Goal: Transaction & Acquisition: Book appointment/travel/reservation

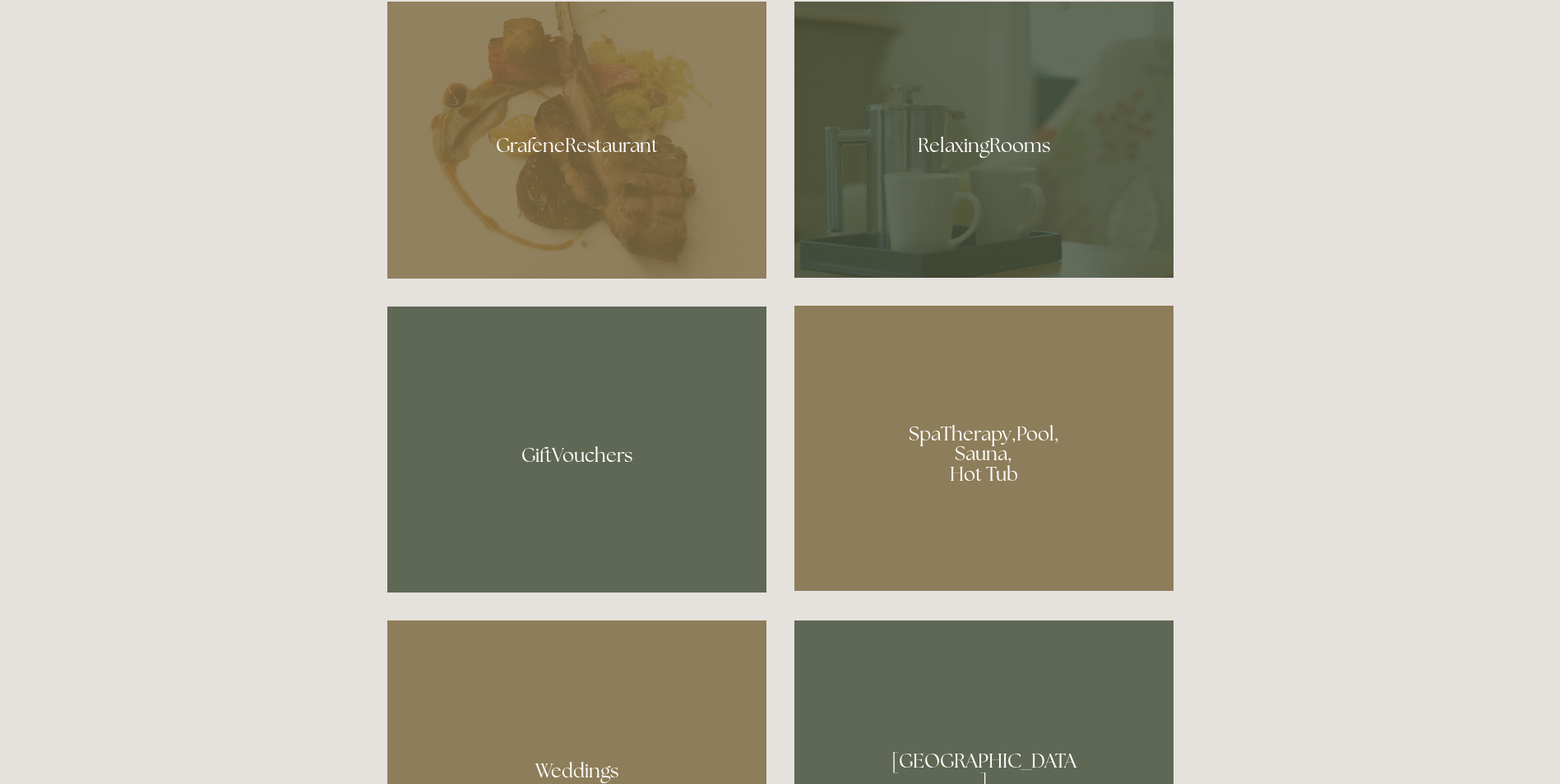
scroll to position [1344, 0]
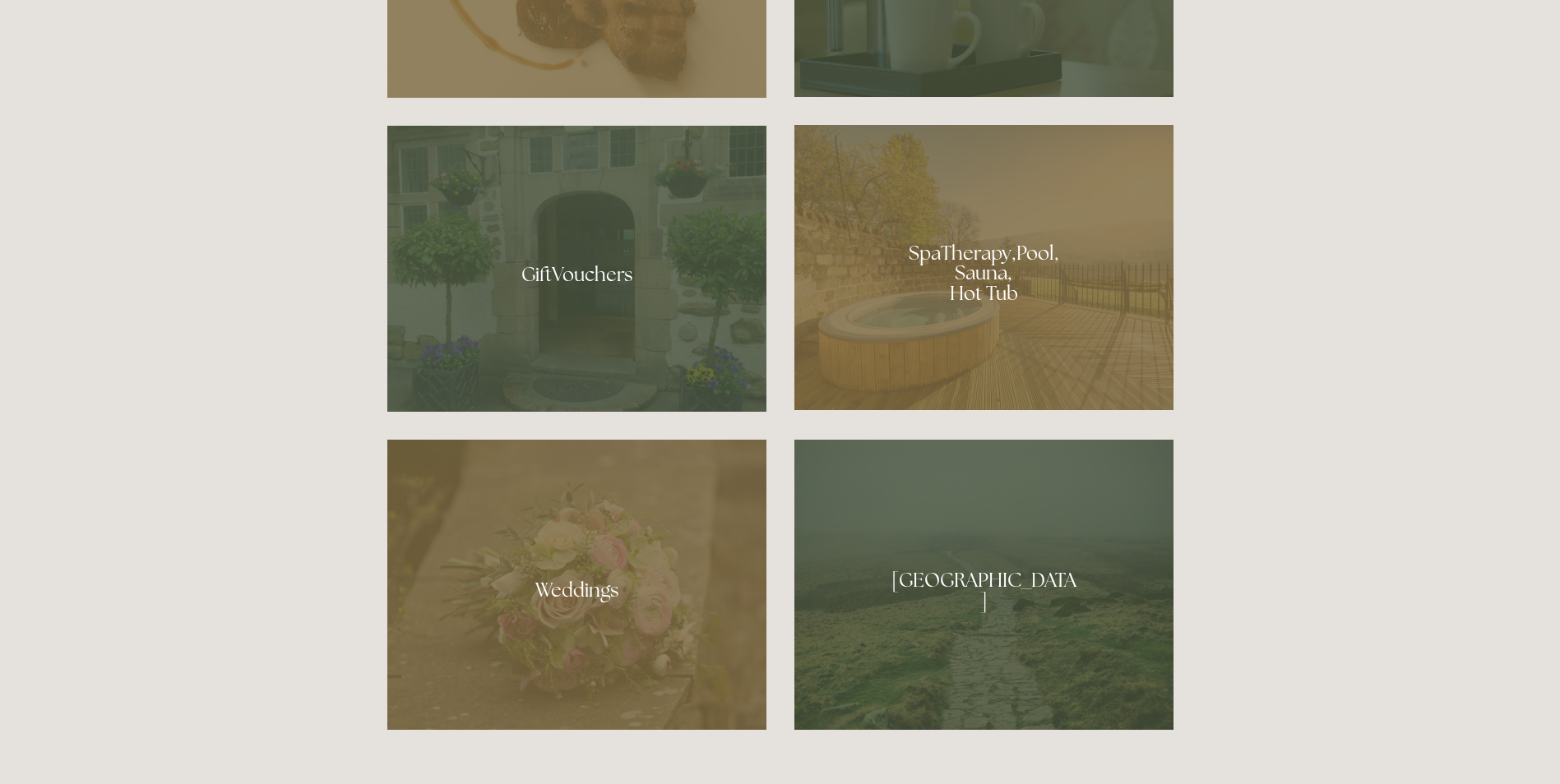
click at [967, 278] on div at bounding box center [983, 268] width 379 height 285
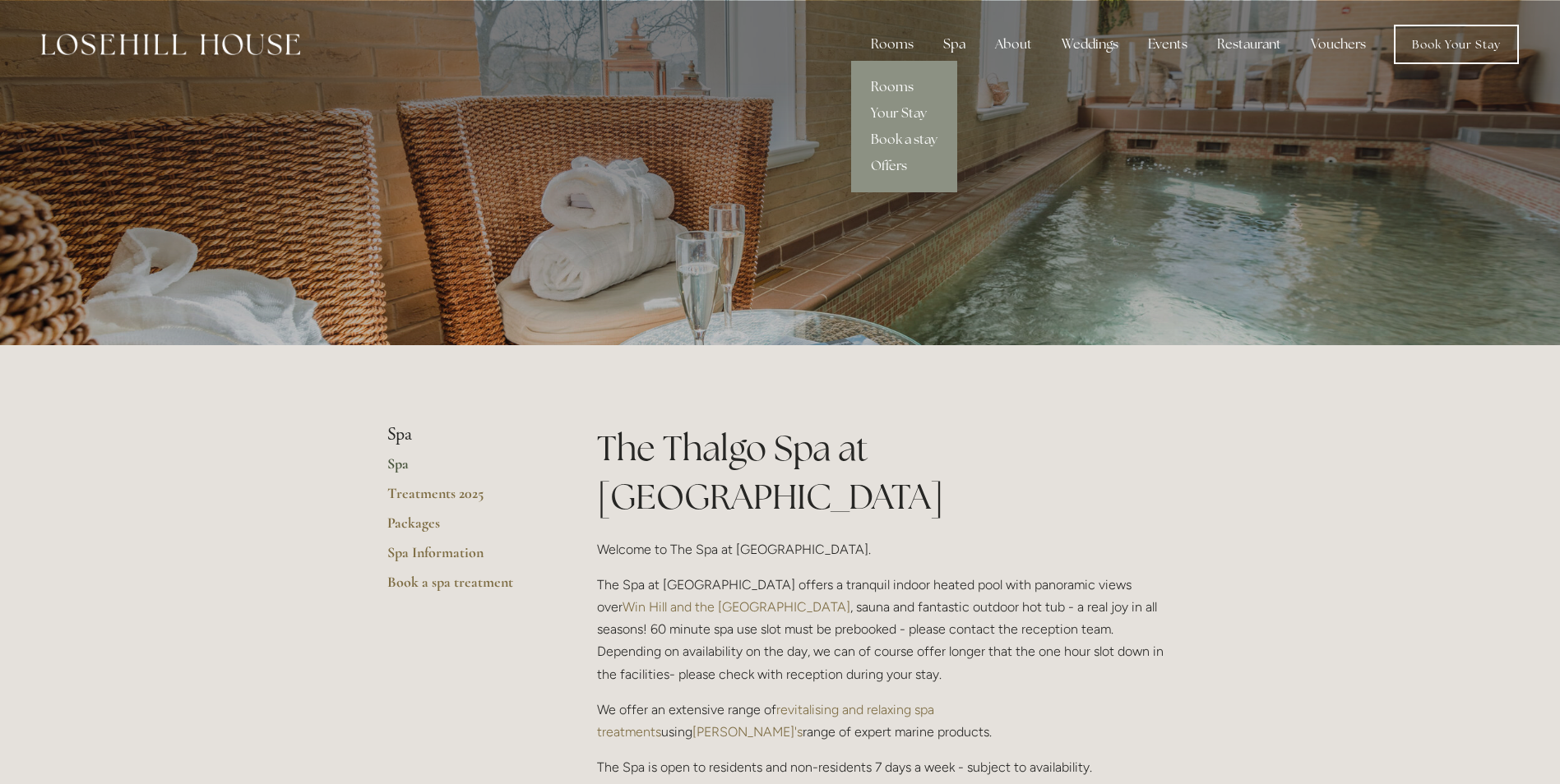
click at [881, 80] on link "Rooms" at bounding box center [904, 87] width 106 height 26
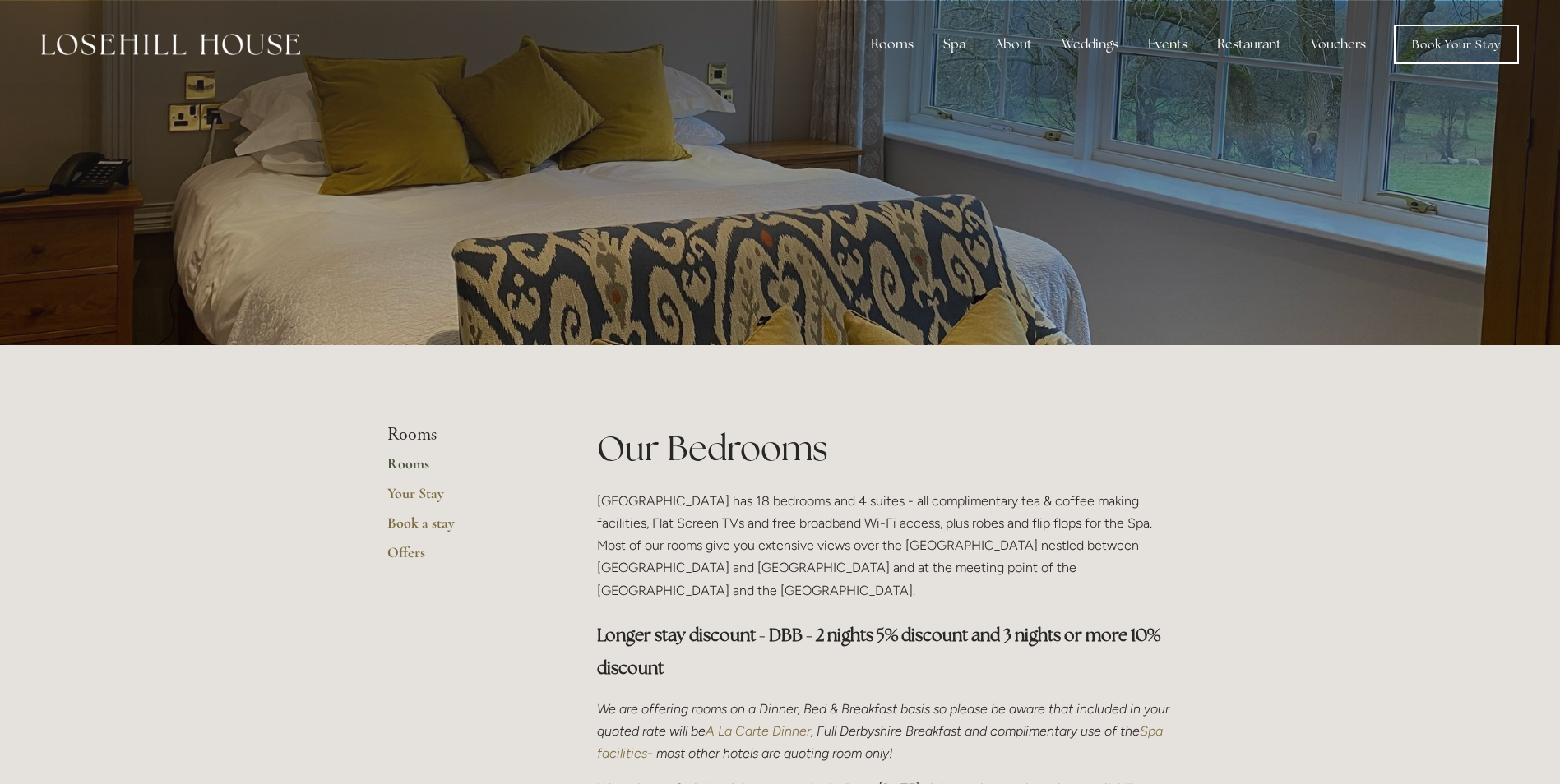
drag, startPoint x: 1559, startPoint y: 115, endPoint x: 1559, endPoint y: 135, distance: 20.0
click at [1559, 135] on div at bounding box center [780, 172] width 1560 height 345
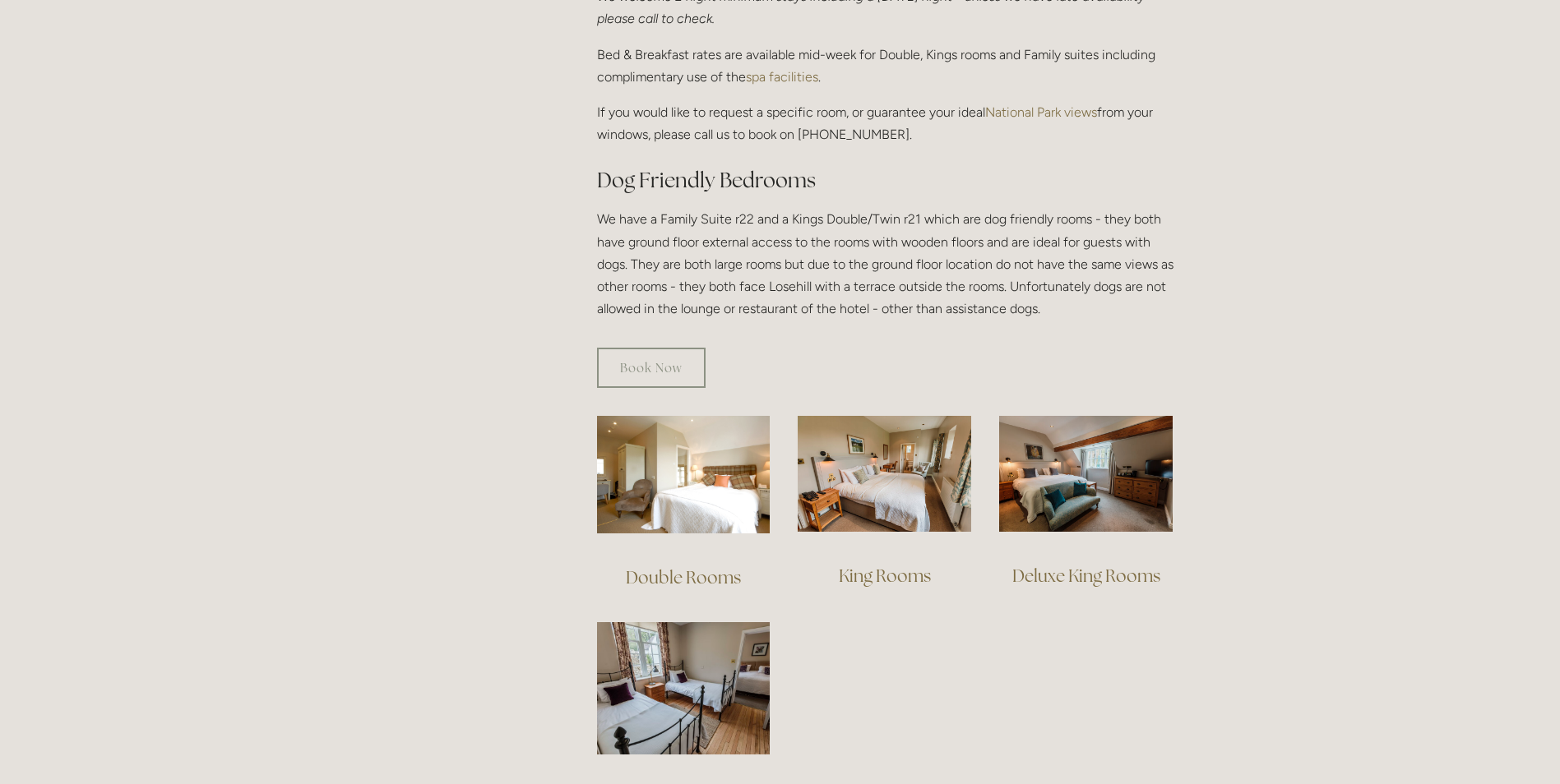
scroll to position [954, 0]
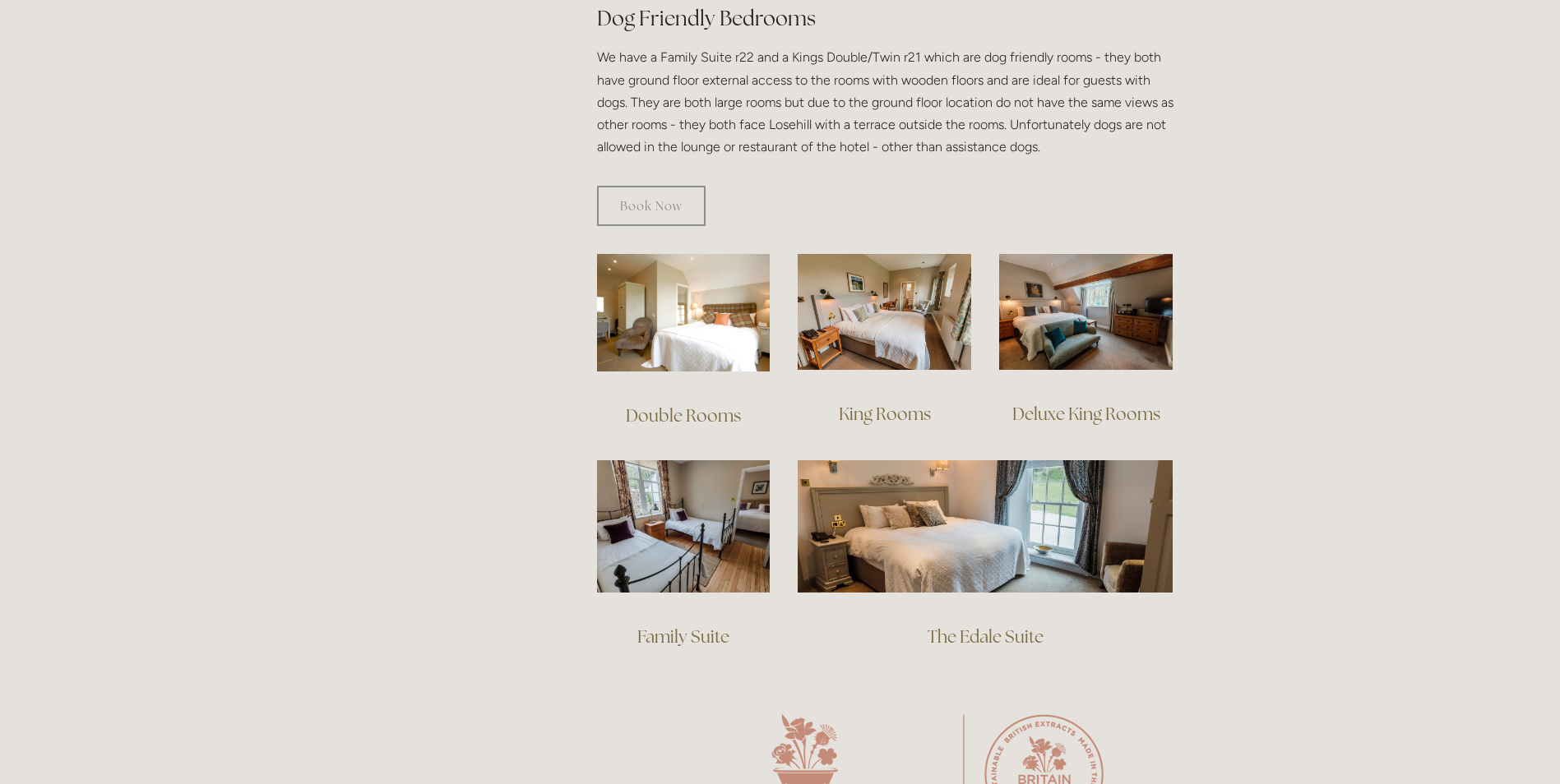
click at [671, 625] on link "Family Suite" at bounding box center [683, 636] width 92 height 22
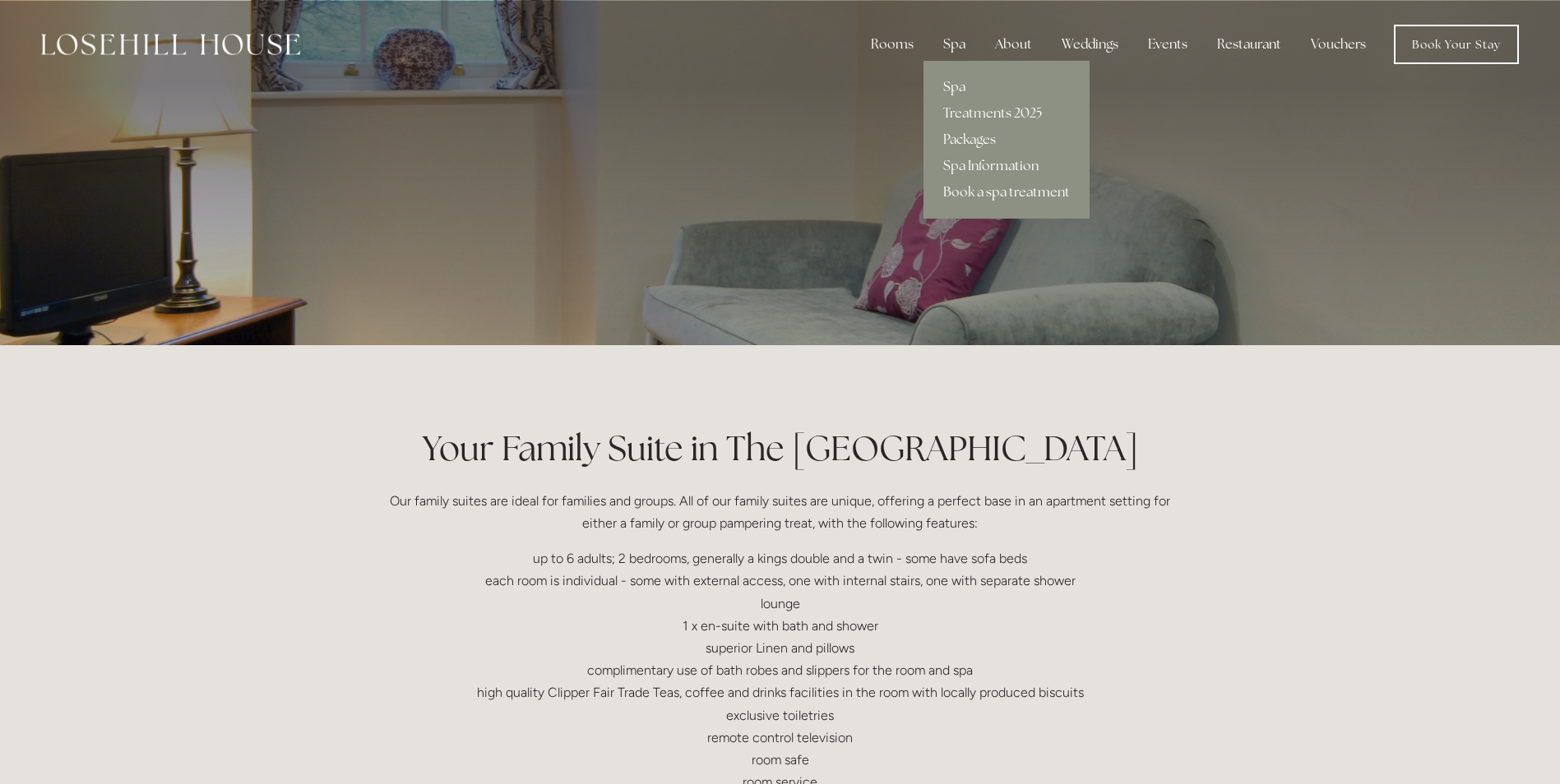
click at [993, 188] on link "Book a spa treatment" at bounding box center [1006, 192] width 166 height 26
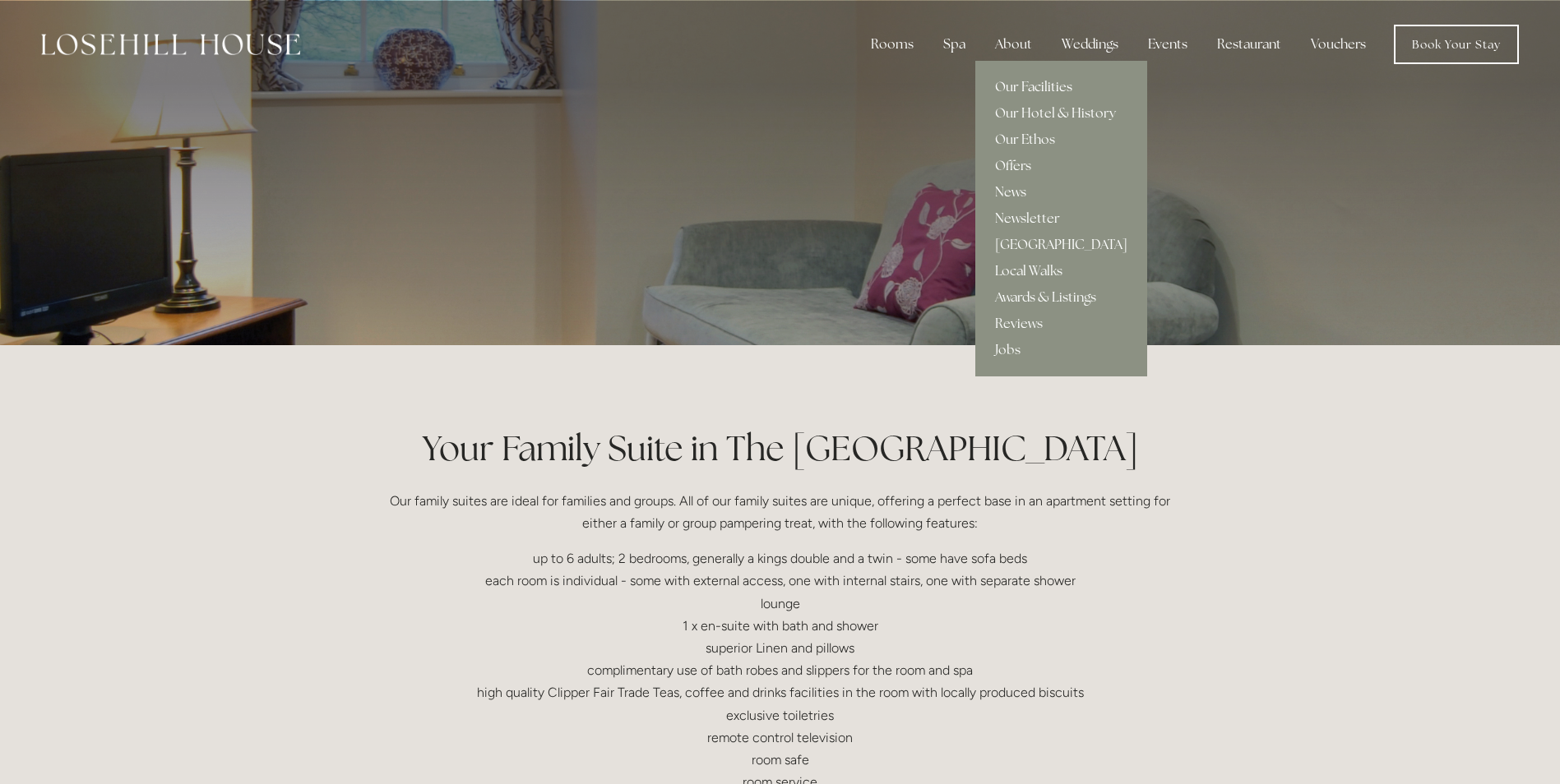
click at [1059, 91] on link "Our Facilities" at bounding box center [1061, 87] width 172 height 26
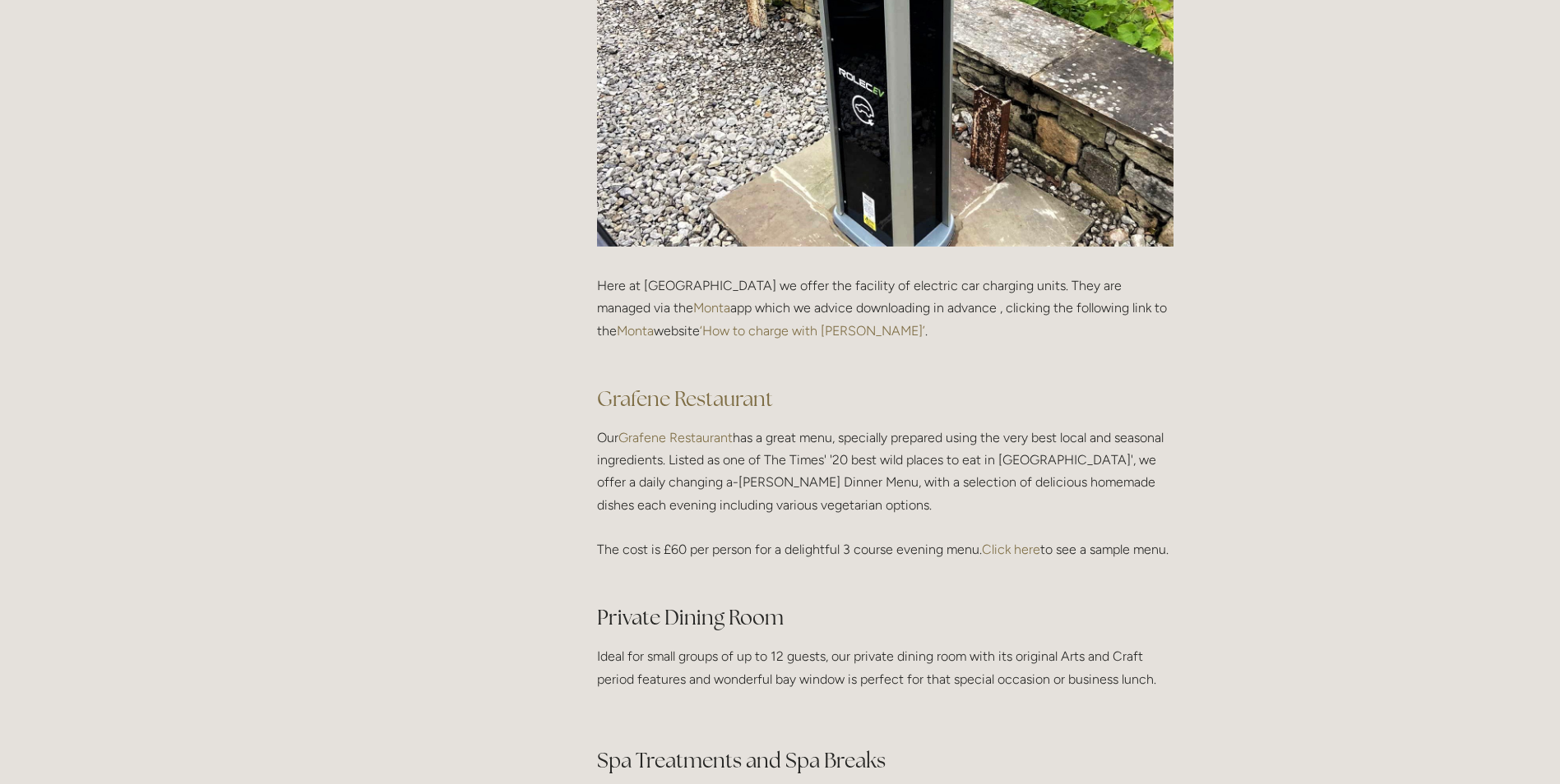
scroll to position [2139, 0]
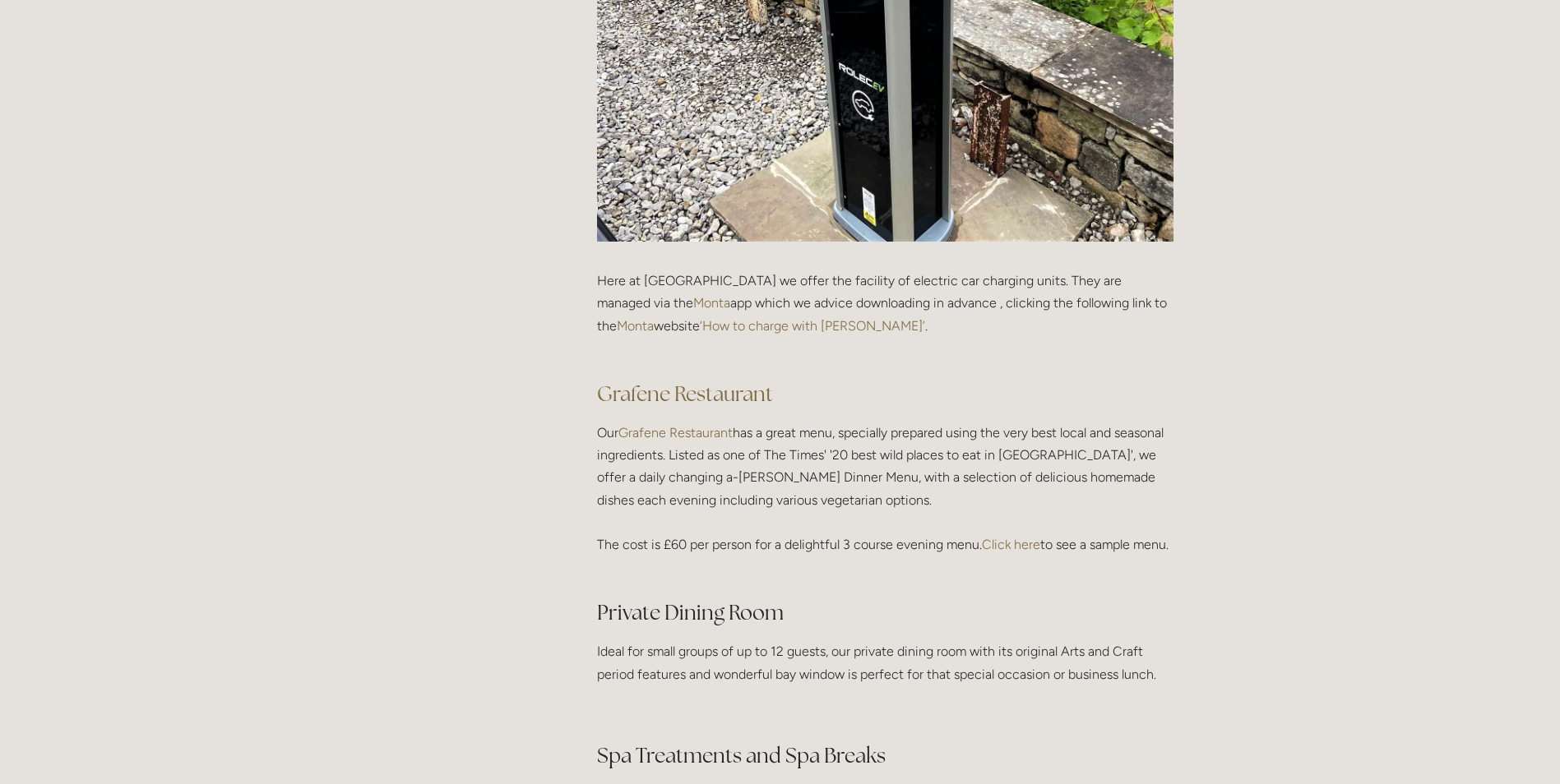
click at [1020, 548] on link "Click here" at bounding box center [1010, 544] width 58 height 16
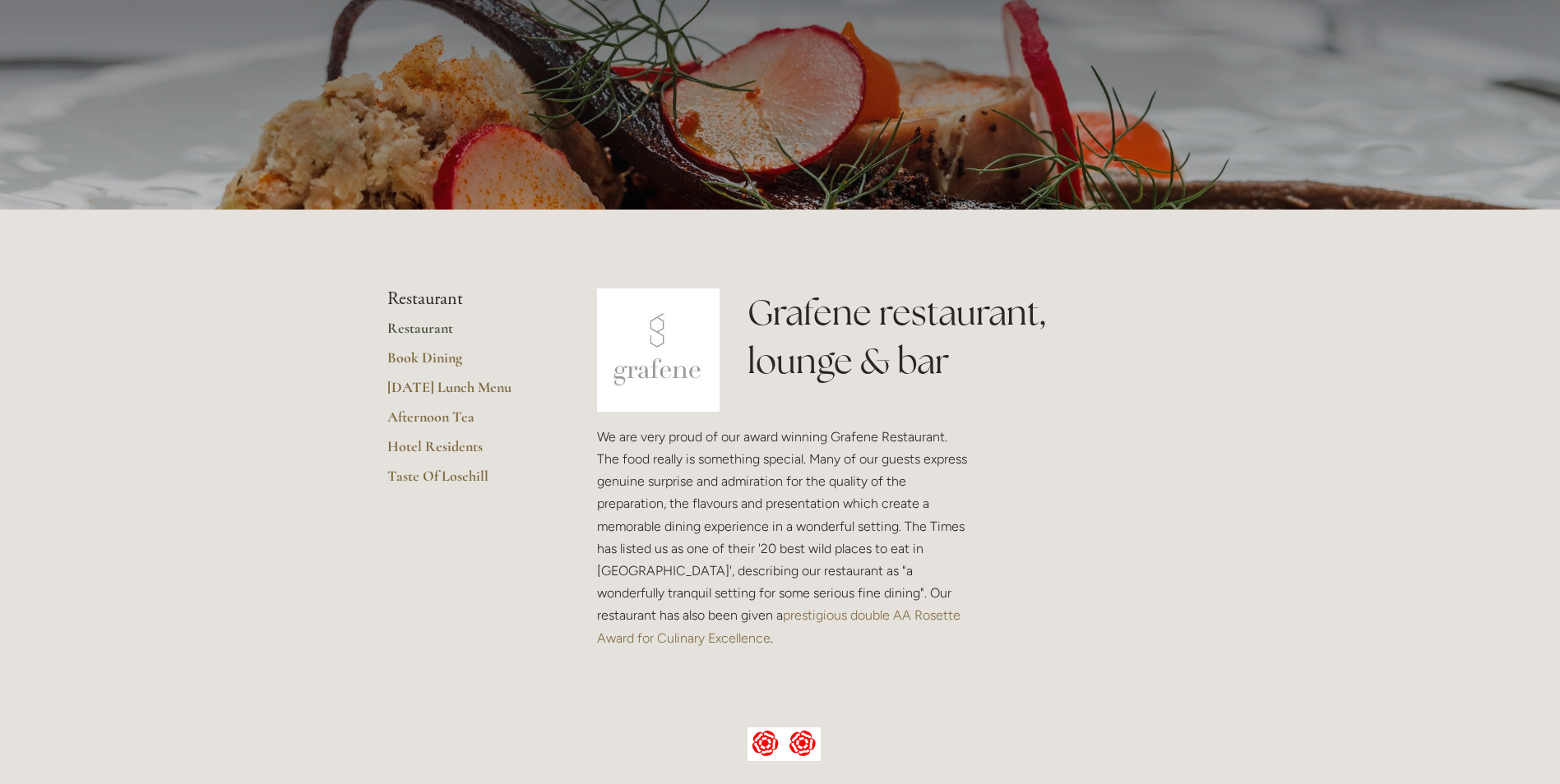
scroll to position [143, 0]
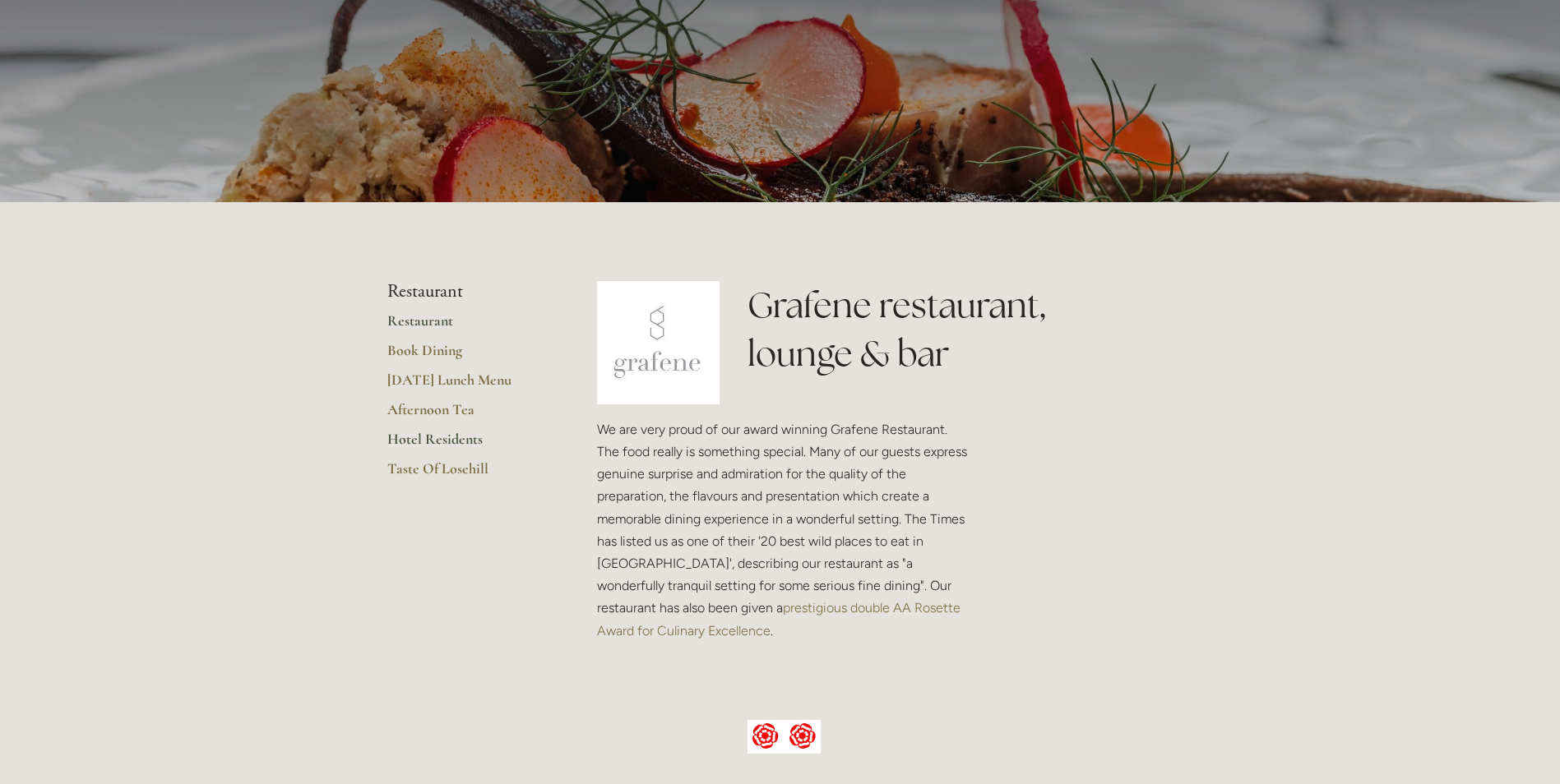
click at [453, 436] on link "Hotel Residents" at bounding box center [466, 445] width 157 height 30
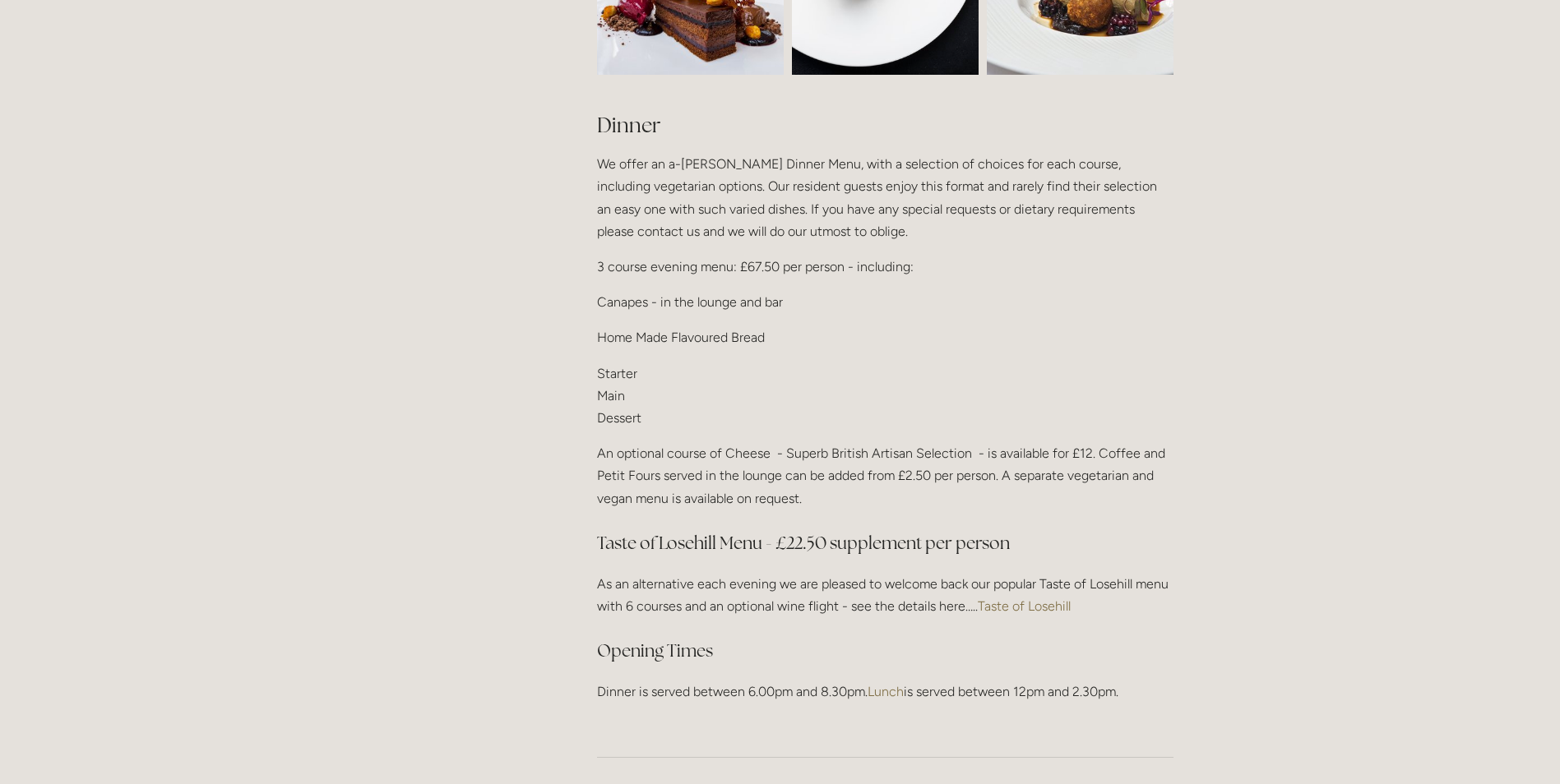
scroll to position [1911, 0]
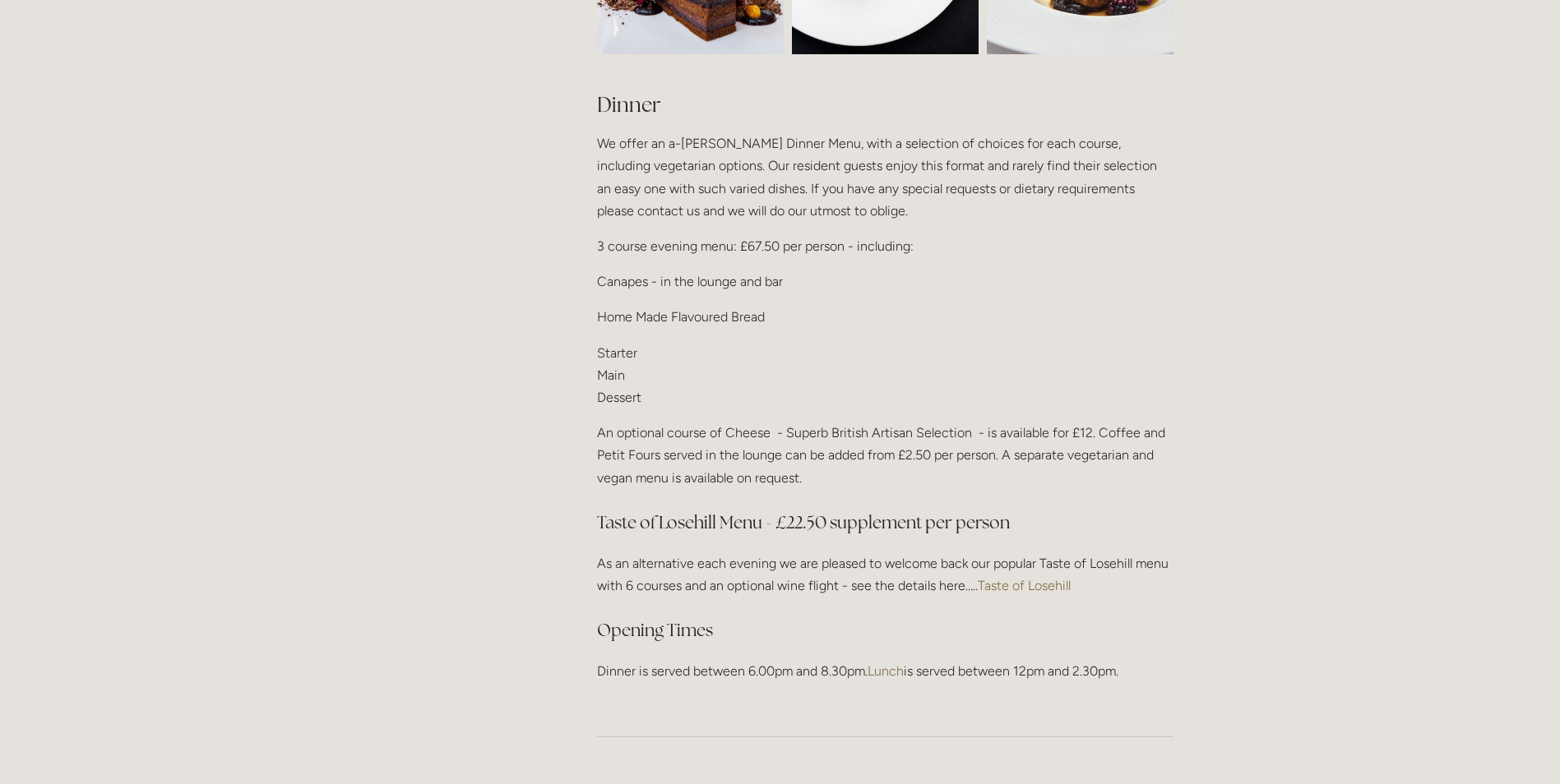
click at [1012, 581] on link "Taste of Losehill" at bounding box center [1024, 586] width 93 height 16
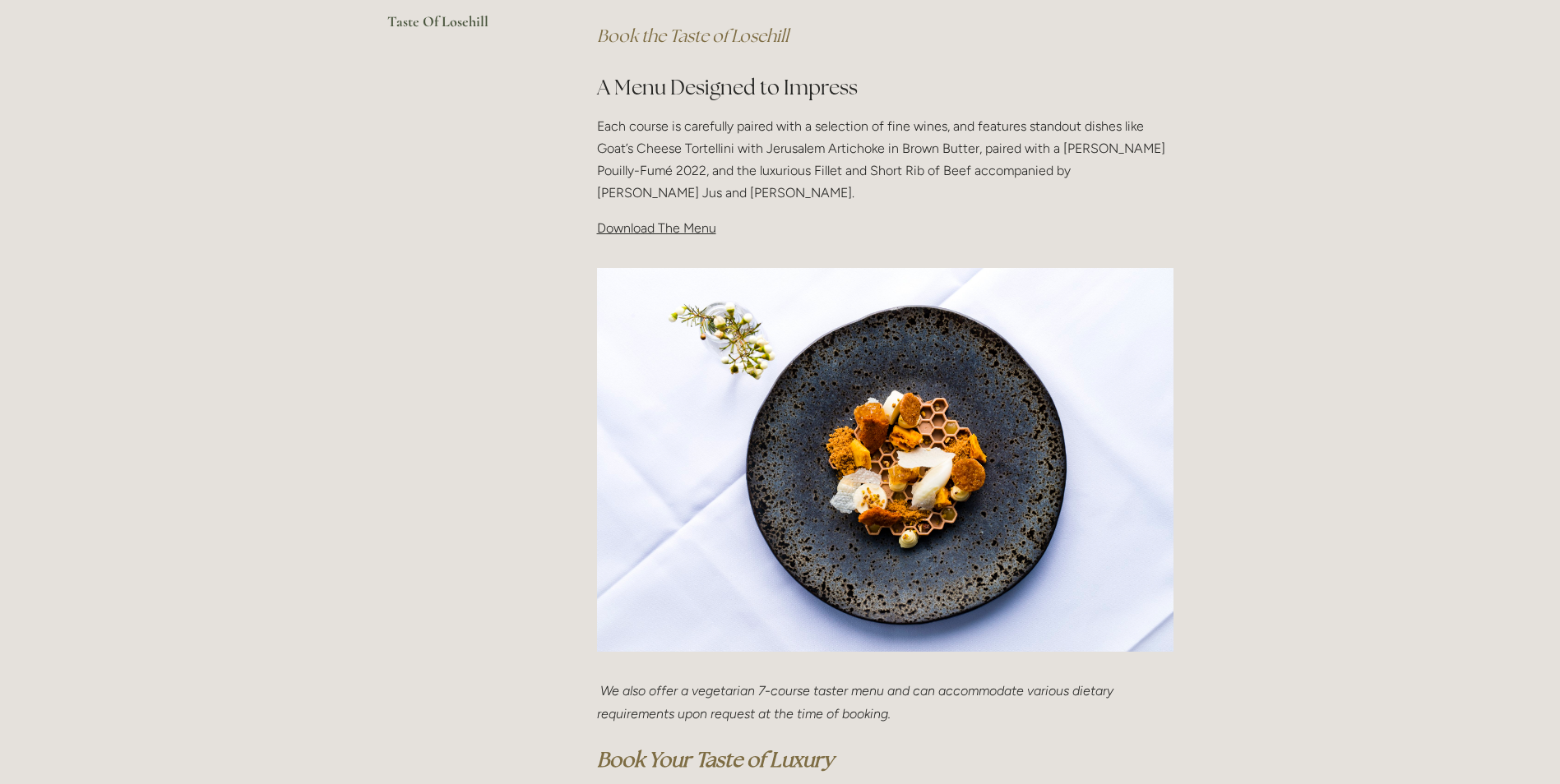
scroll to position [460, 0]
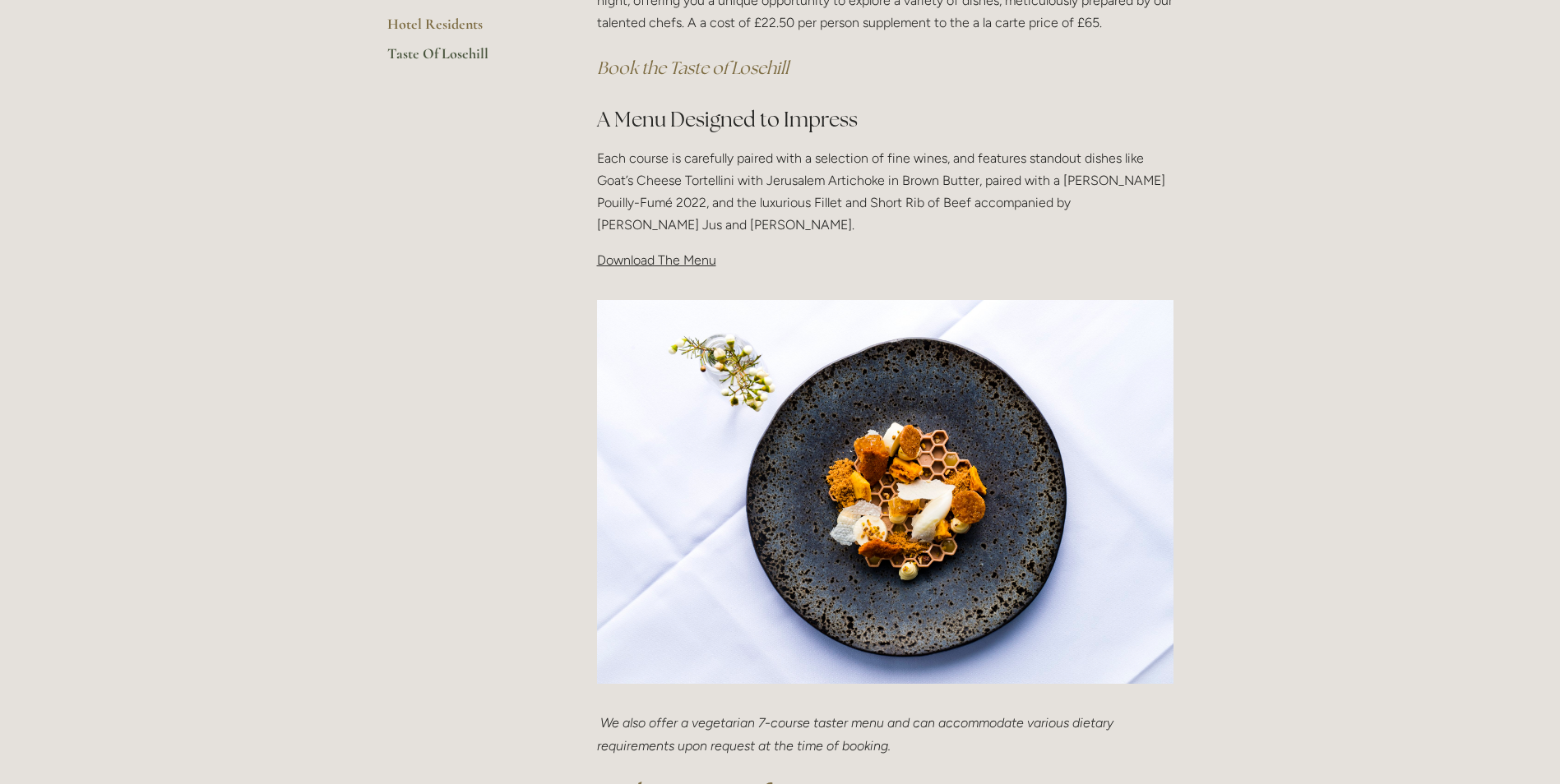
click at [701, 262] on span "Download The Menu" at bounding box center [656, 260] width 119 height 16
click at [647, 266] on span "Download The Menu" at bounding box center [656, 260] width 119 height 16
click at [668, 260] on span "Download The Menu" at bounding box center [656, 260] width 119 height 16
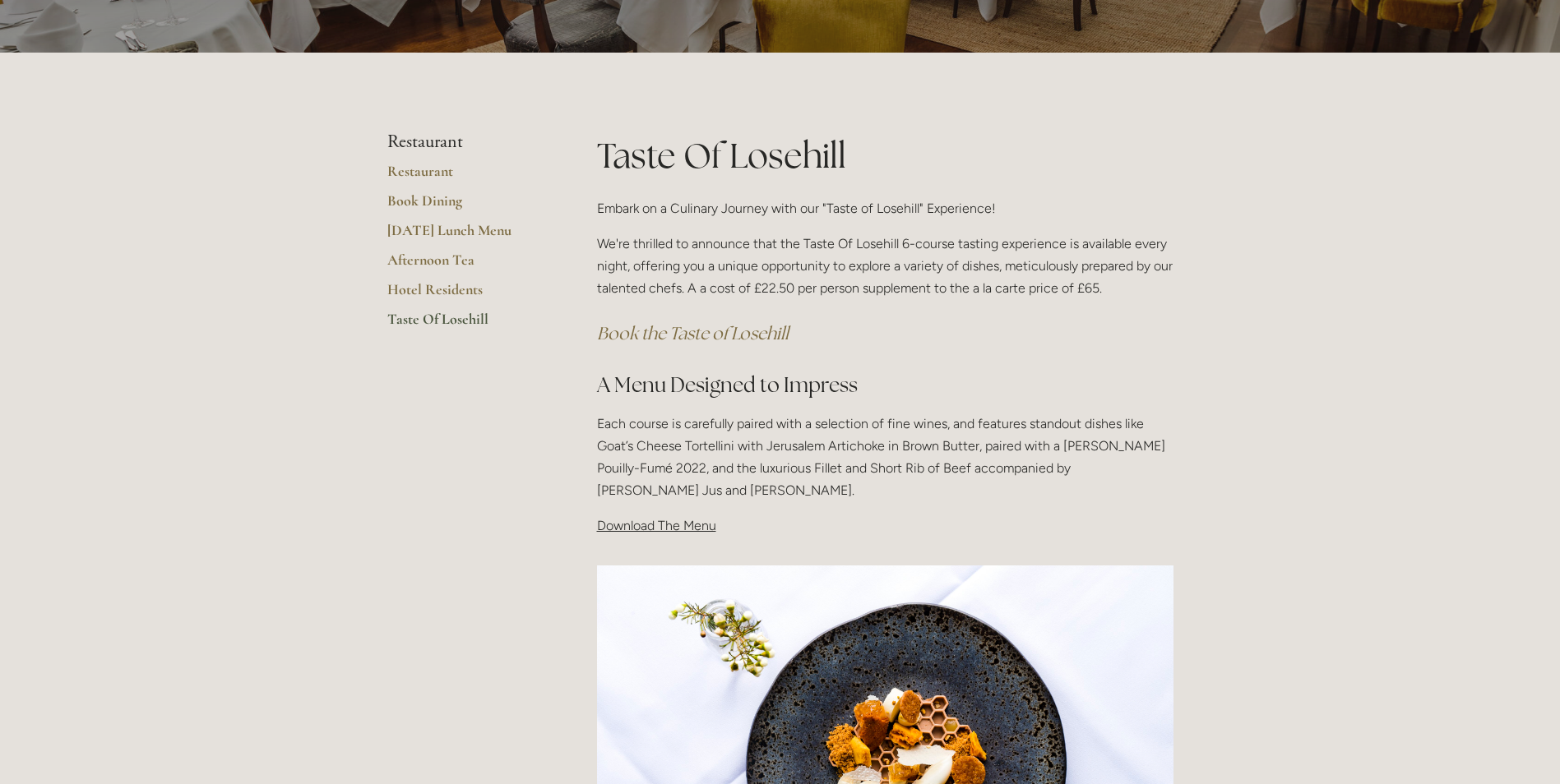
scroll to position [0, 0]
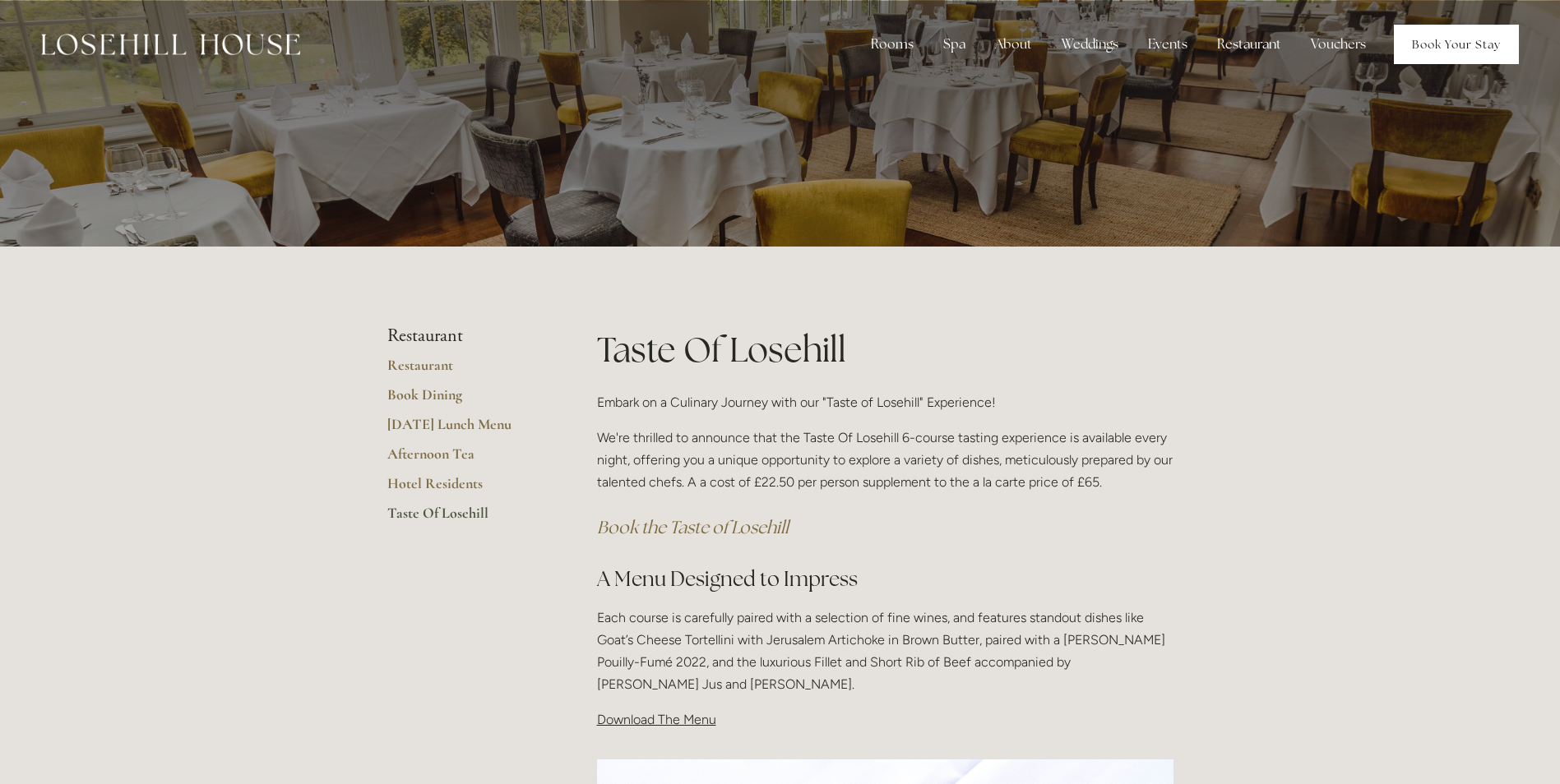
click at [1475, 25] on link "Book Your Stay" at bounding box center [1456, 44] width 125 height 40
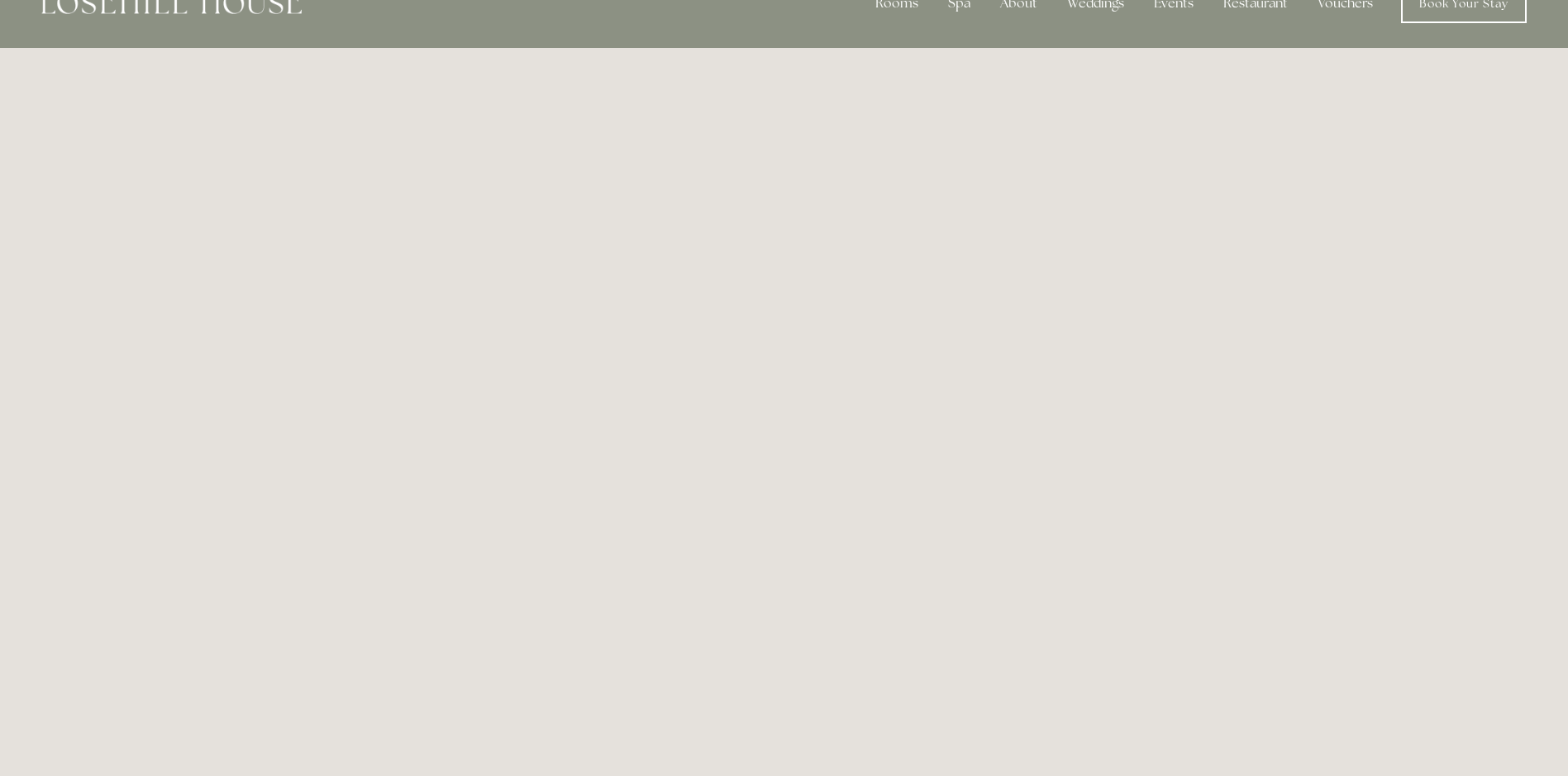
scroll to position [37, 0]
